Goal: Find specific page/section: Find specific page/section

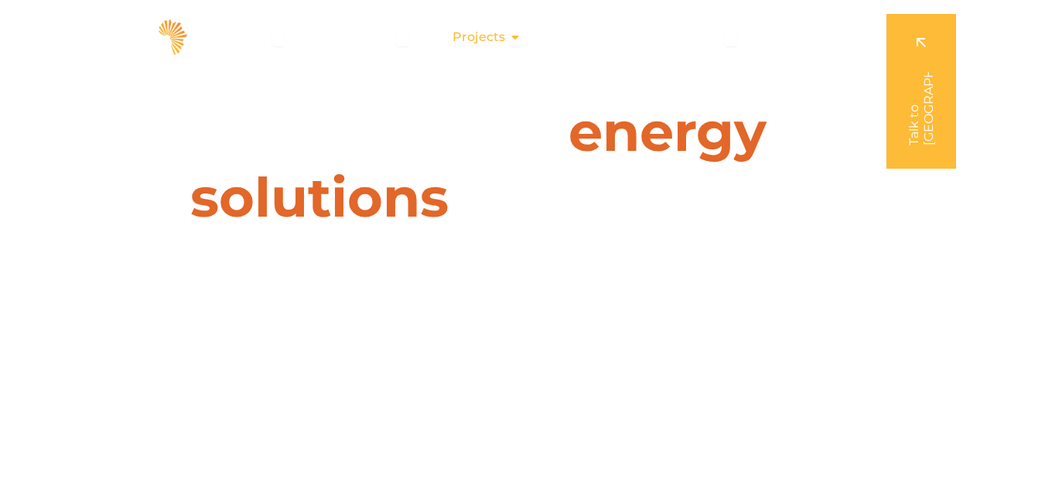
click at [517, 31] on icon "Menu" at bounding box center [515, 37] width 12 height 12
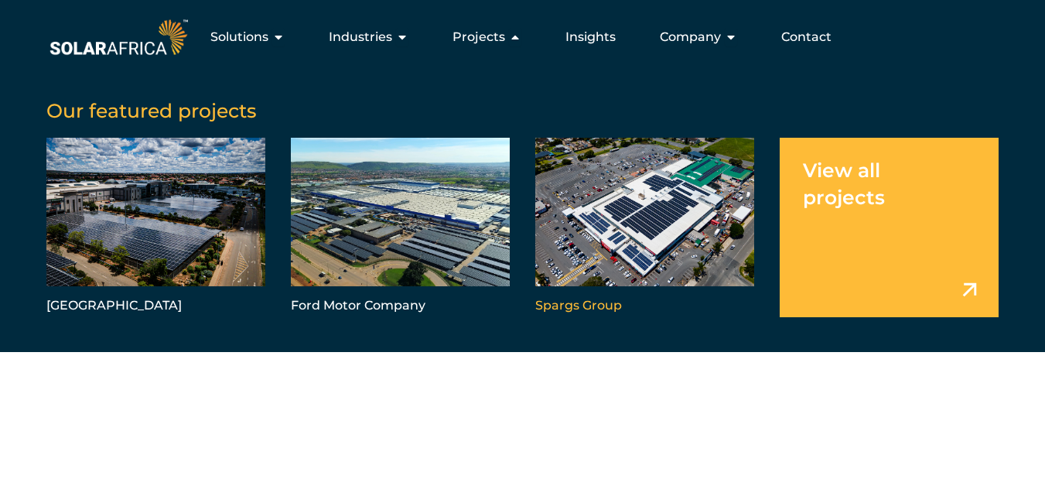
click at [616, 197] on link "Menu" at bounding box center [644, 227] width 219 height 179
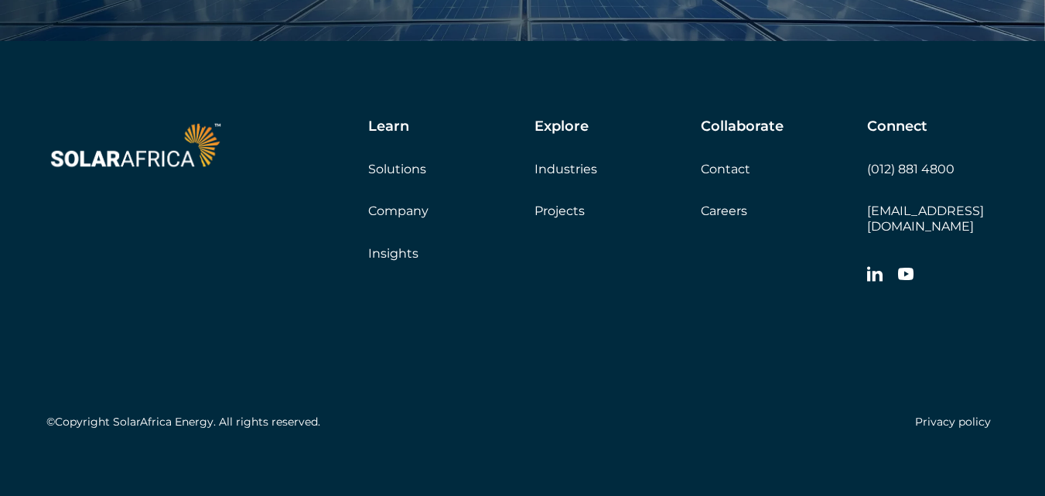
scroll to position [6274, 0]
